Goal: Task Accomplishment & Management: Complete application form

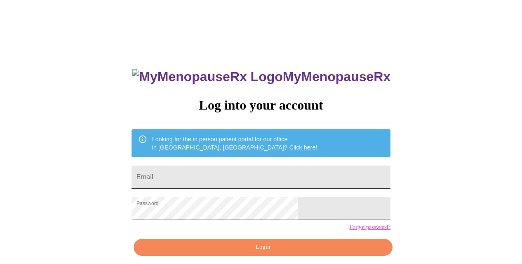
click at [233, 169] on input "Email" at bounding box center [261, 177] width 259 height 23
type input "[EMAIL_ADDRESS][DOMAIN_NAME]"
click at [243, 253] on span "Login" at bounding box center [263, 247] width 240 height 10
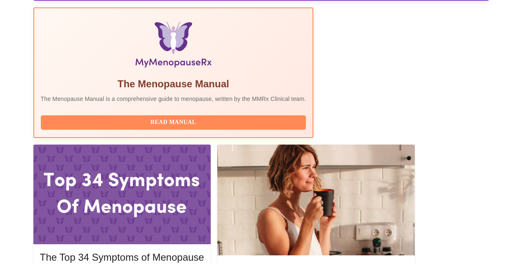
scroll to position [280, 0]
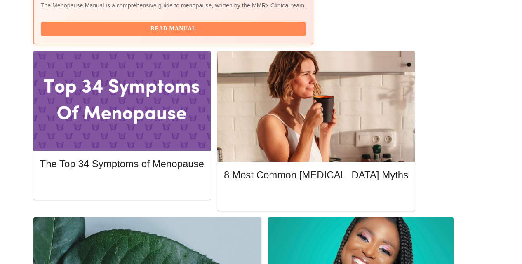
scroll to position [363, 0]
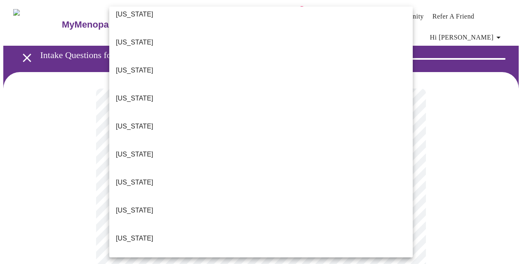
scroll to position [146, 0]
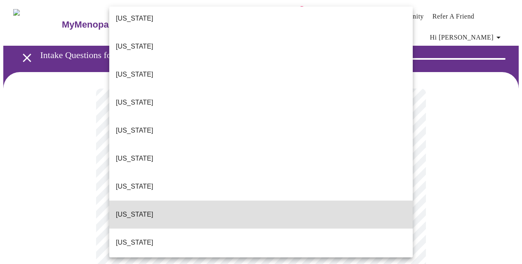
click at [127, 210] on p "[US_STATE]" at bounding box center [135, 215] width 38 height 10
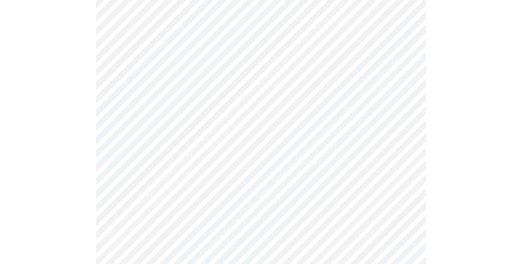
scroll to position [115, 0]
click at [142, 137] on body "MyMenopauseRx Appointments Messaging Labs 2 Uploads Medications Community Refer…" at bounding box center [260, 268] width 515 height 760
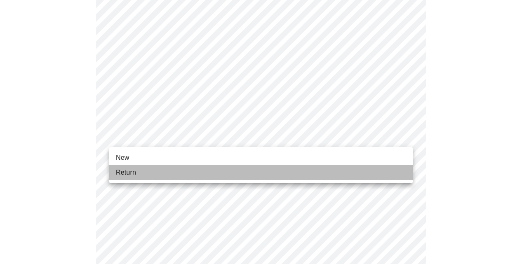
click at [134, 173] on span "Return" at bounding box center [126, 173] width 20 height 10
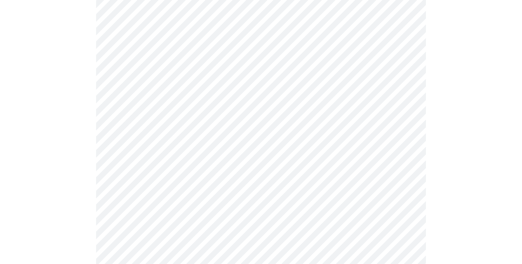
click at [85, 186] on div at bounding box center [260, 114] width 515 height 679
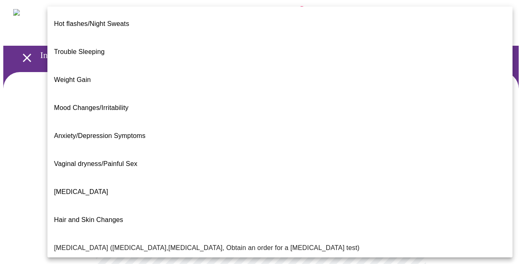
click at [266, 183] on body "MyMenopauseRx Appointments Messaging Labs 2 Uploads Medications Community Refer…" at bounding box center [260, 256] width 515 height 507
click at [127, 206] on li "Hair and Skin Changes" at bounding box center [279, 220] width 465 height 28
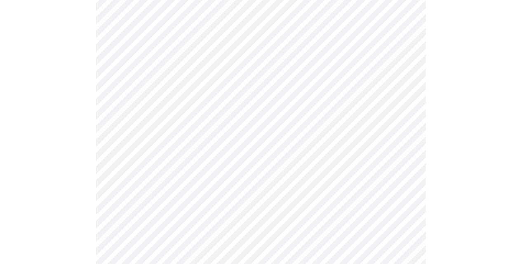
scroll to position [148, 0]
click at [139, 124] on body "MyMenopauseRx Appointments Messaging Labs 2 Uploads Medications Community Refer…" at bounding box center [260, 106] width 515 height 502
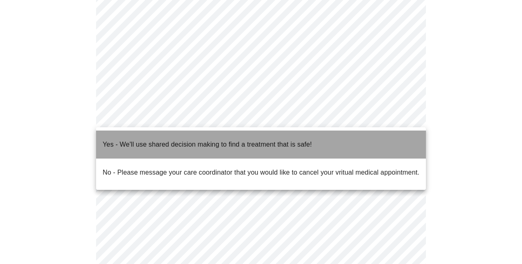
click at [140, 140] on p "Yes - We'll use shared decision making to find a treatment that is safe!" at bounding box center [207, 145] width 209 height 10
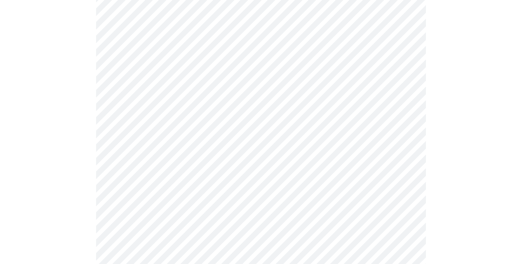
click at [85, 156] on div at bounding box center [260, 138] width 515 height 428
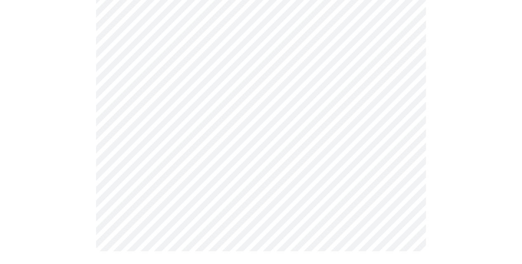
scroll to position [0, 0]
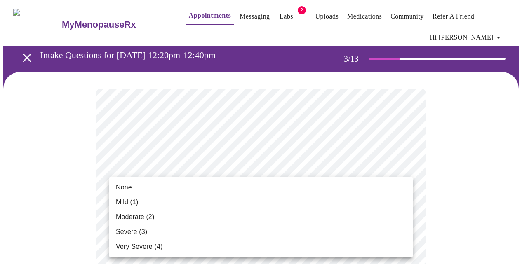
click at [127, 201] on span "Mild (1)" at bounding box center [127, 202] width 23 height 10
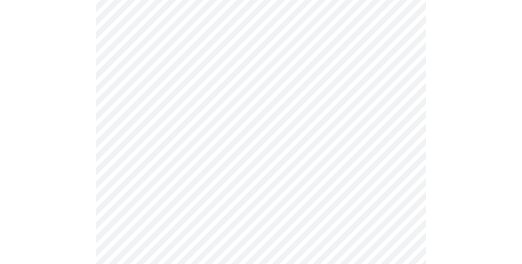
scroll to position [181, 0]
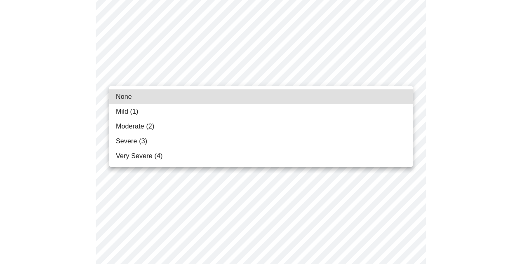
click at [134, 99] on li "None" at bounding box center [260, 96] width 303 height 15
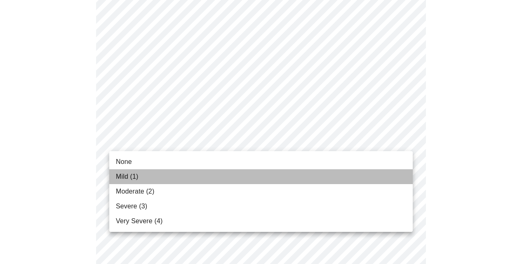
click at [141, 180] on li "Mild (1)" at bounding box center [260, 176] width 303 height 15
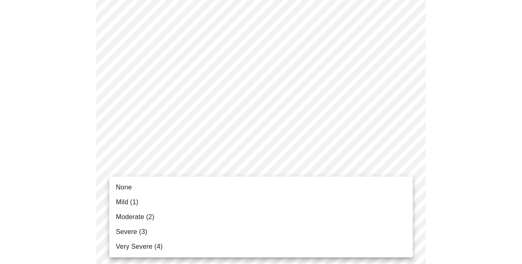
click at [128, 186] on span "None" at bounding box center [124, 188] width 16 height 10
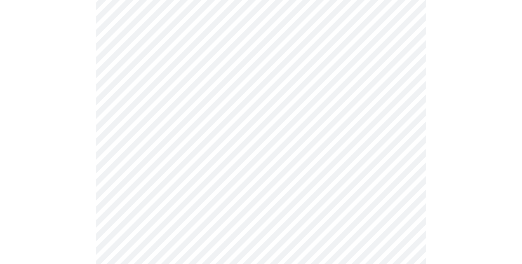
click at [137, 63] on body "MyMenopauseRx Appointments Messaging Labs 2 Uploads Medications Community Refer…" at bounding box center [260, 155] width 515 height 1062
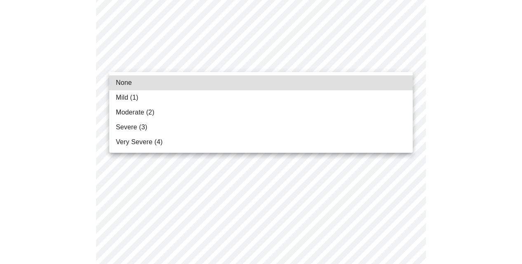
click at [137, 98] on span "Mild (1)" at bounding box center [127, 98] width 23 height 10
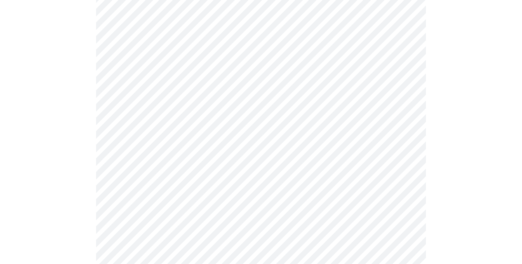
click at [136, 112] on body "MyMenopauseRx Appointments Messaging Labs 2 Uploads Medications Community Refer…" at bounding box center [260, 149] width 515 height 1051
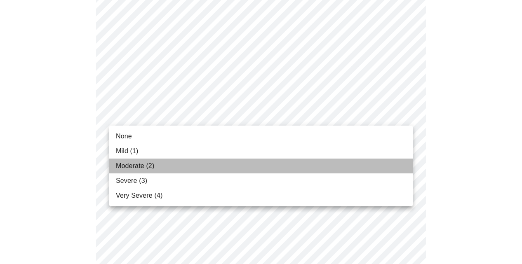
click at [134, 166] on span "Moderate (2)" at bounding box center [135, 166] width 38 height 10
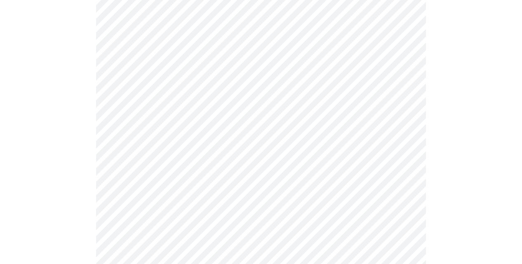
scroll to position [511, 0]
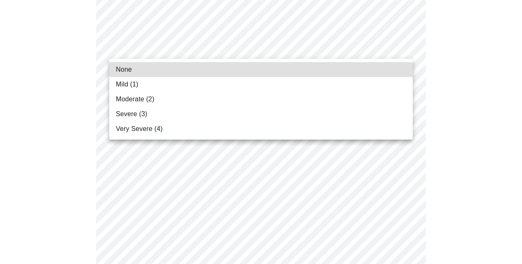
click at [166, 47] on body "MyMenopauseRx Appointments Messaging Labs 2 Uploads Medications Community Refer…" at bounding box center [260, 11] width 515 height 1039
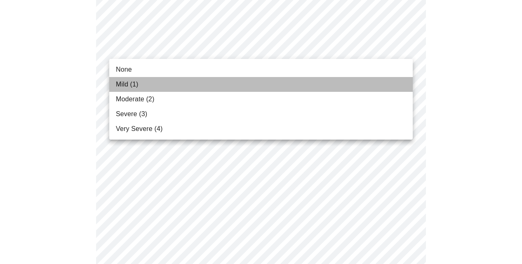
click at [145, 86] on li "Mild (1)" at bounding box center [260, 84] width 303 height 15
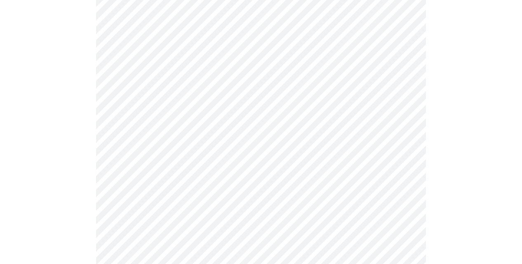
click at [150, 114] on body "MyMenopauseRx Appointments Messaging Labs 2 Uploads Medications Community Refer…" at bounding box center [260, 5] width 515 height 1027
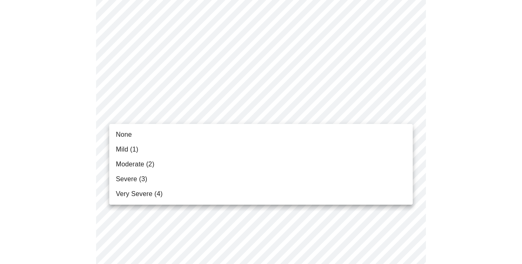
click at [140, 160] on span "Moderate (2)" at bounding box center [135, 165] width 38 height 10
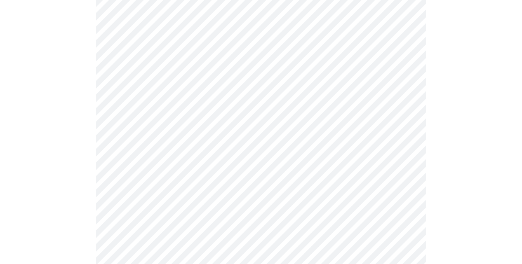
click at [79, 172] on div at bounding box center [260, 34] width 515 height 947
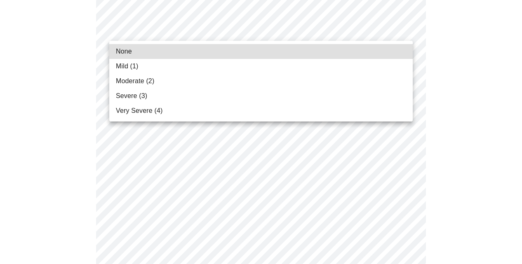
click at [130, 64] on span "Mild (1)" at bounding box center [127, 66] width 23 height 10
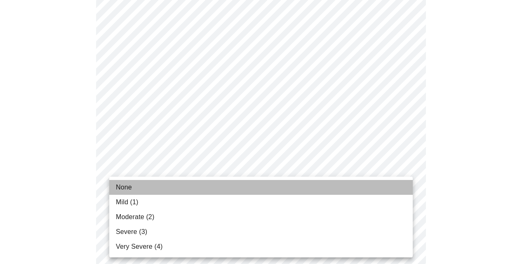
click at [126, 190] on span "None" at bounding box center [124, 188] width 16 height 10
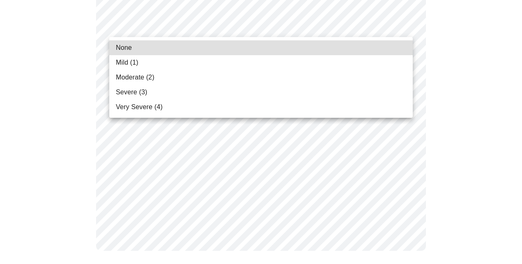
click at [141, 78] on span "Moderate (2)" at bounding box center [135, 78] width 38 height 10
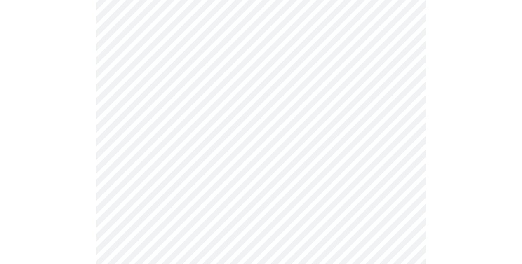
scroll to position [231, 0]
click at [79, 149] on div at bounding box center [260, 202] width 515 height 723
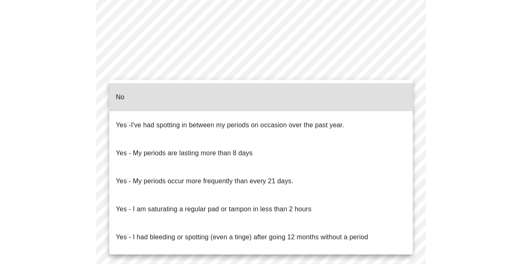
click at [144, 95] on li "No" at bounding box center [260, 97] width 303 height 28
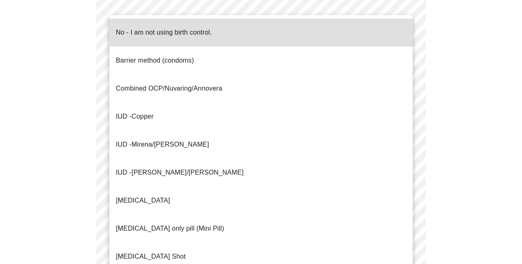
click at [143, 33] on span "No - I am not using birth control." at bounding box center [164, 32] width 96 height 23
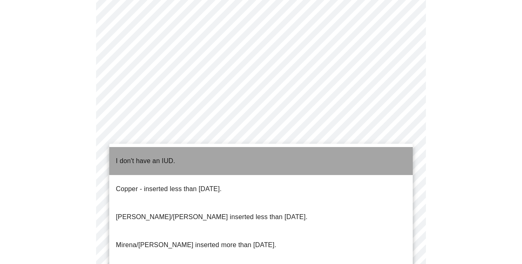
click at [132, 156] on p "I don't have an IUD." at bounding box center [145, 161] width 59 height 10
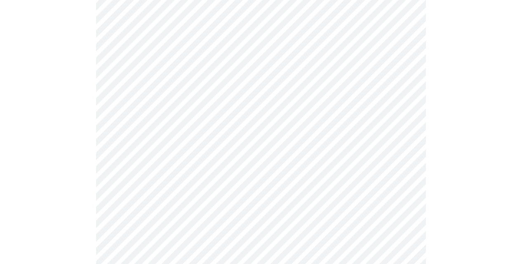
click at [68, 223] on div at bounding box center [260, 14] width 515 height 708
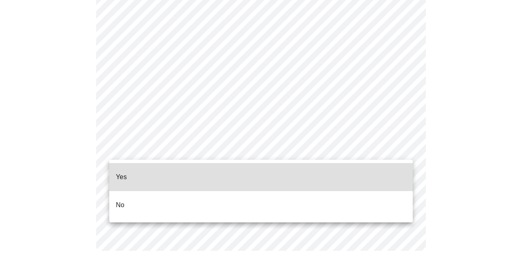
click at [146, 168] on li "Yes" at bounding box center [260, 177] width 303 height 28
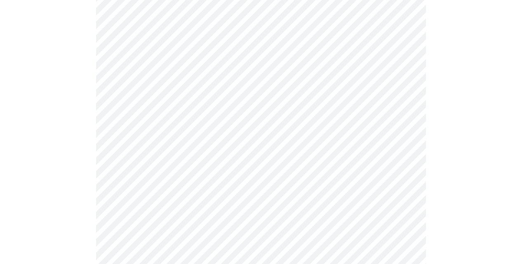
scroll to position [247, 0]
click at [354, 49] on body "MyMenopauseRx Appointments Messaging Labs 2 Uploads Medications Community Refer…" at bounding box center [260, 66] width 515 height 621
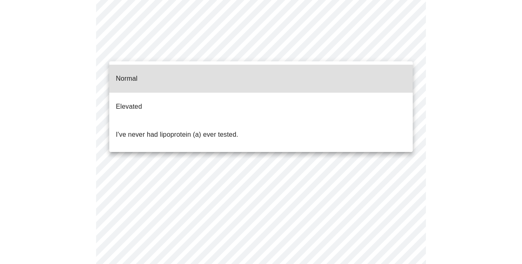
click at [159, 130] on p "I've never had lipoprotein (a) ever tested." at bounding box center [177, 135] width 122 height 10
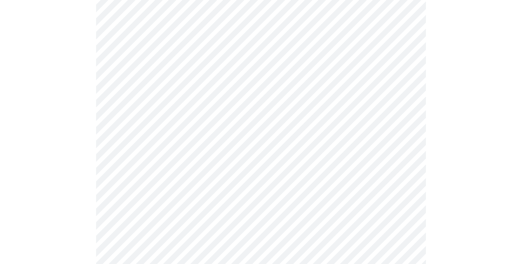
click at [85, 151] on div at bounding box center [260, 99] width 515 height 548
click at [80, 190] on div at bounding box center [260, 99] width 515 height 548
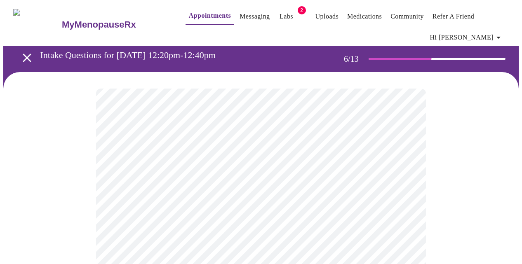
click at [88, 228] on div at bounding box center [260, 261] width 515 height 378
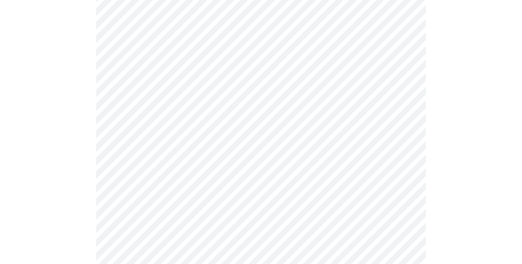
scroll to position [2177, 0]
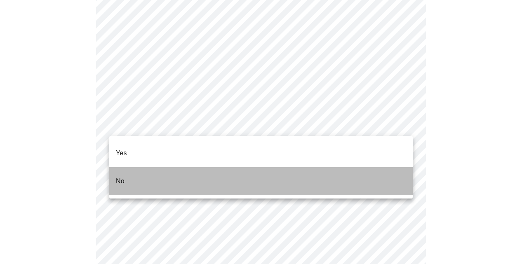
click at [123, 176] on p "No" at bounding box center [120, 181] width 9 height 10
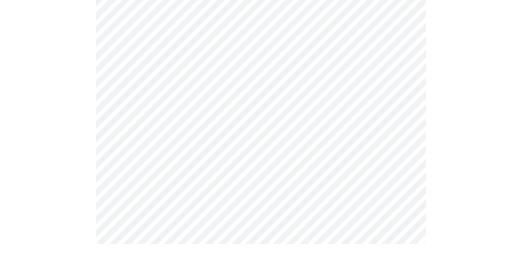
scroll to position [0, 0]
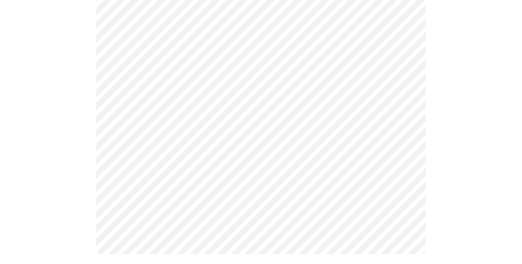
scroll to position [506, 0]
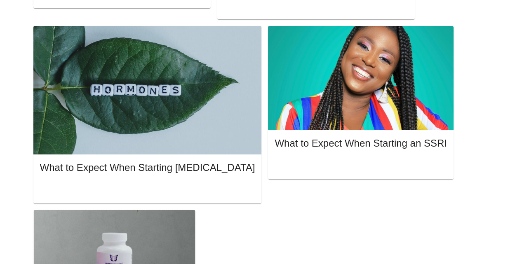
scroll to position [625, 0]
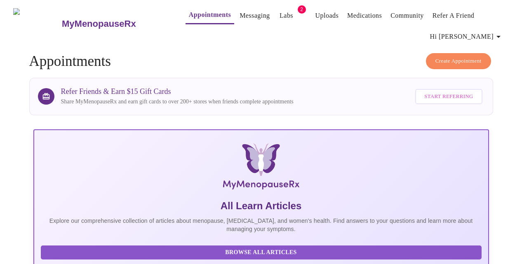
scroll to position [0, 0]
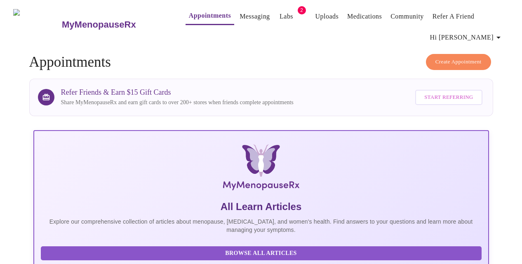
click at [280, 14] on link "Labs" at bounding box center [287, 17] width 14 height 12
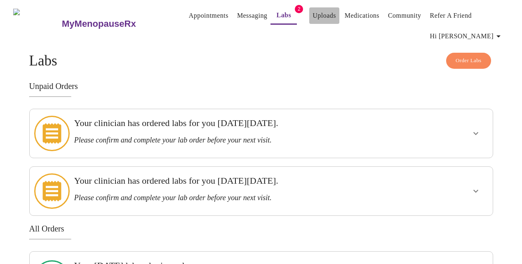
click at [313, 11] on link "Uploads" at bounding box center [325, 16] width 24 height 12
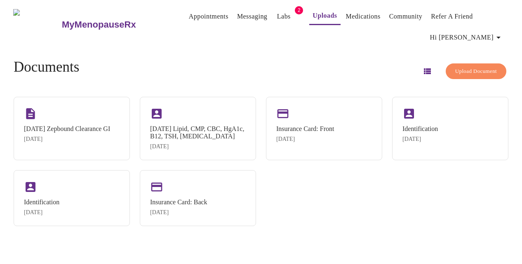
click at [224, 50] on div "Documents Upload Document [DATE] Zepbound Clearance GI [DATE] [DATE] Lipid, CMP…" at bounding box center [261, 143] width 515 height 194
click at [516, 14] on div "MyMenopauseRx Appointments Messaging Labs 2 Uploads Medications Community Refer…" at bounding box center [260, 24] width 515 height 42
